Goal: Information Seeking & Learning: Check status

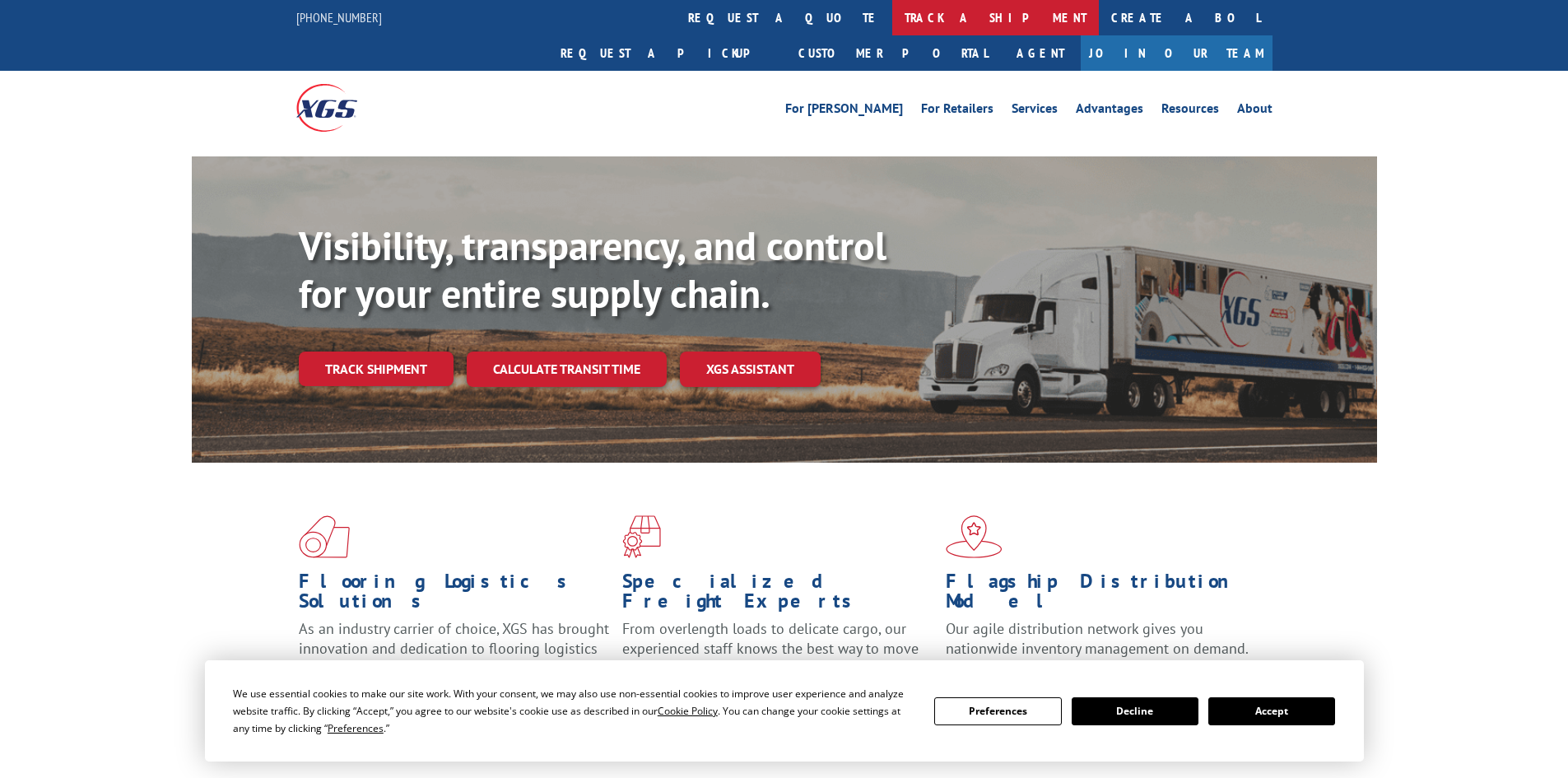
click at [892, 13] on link "track a shipment" at bounding box center [995, 18] width 207 height 35
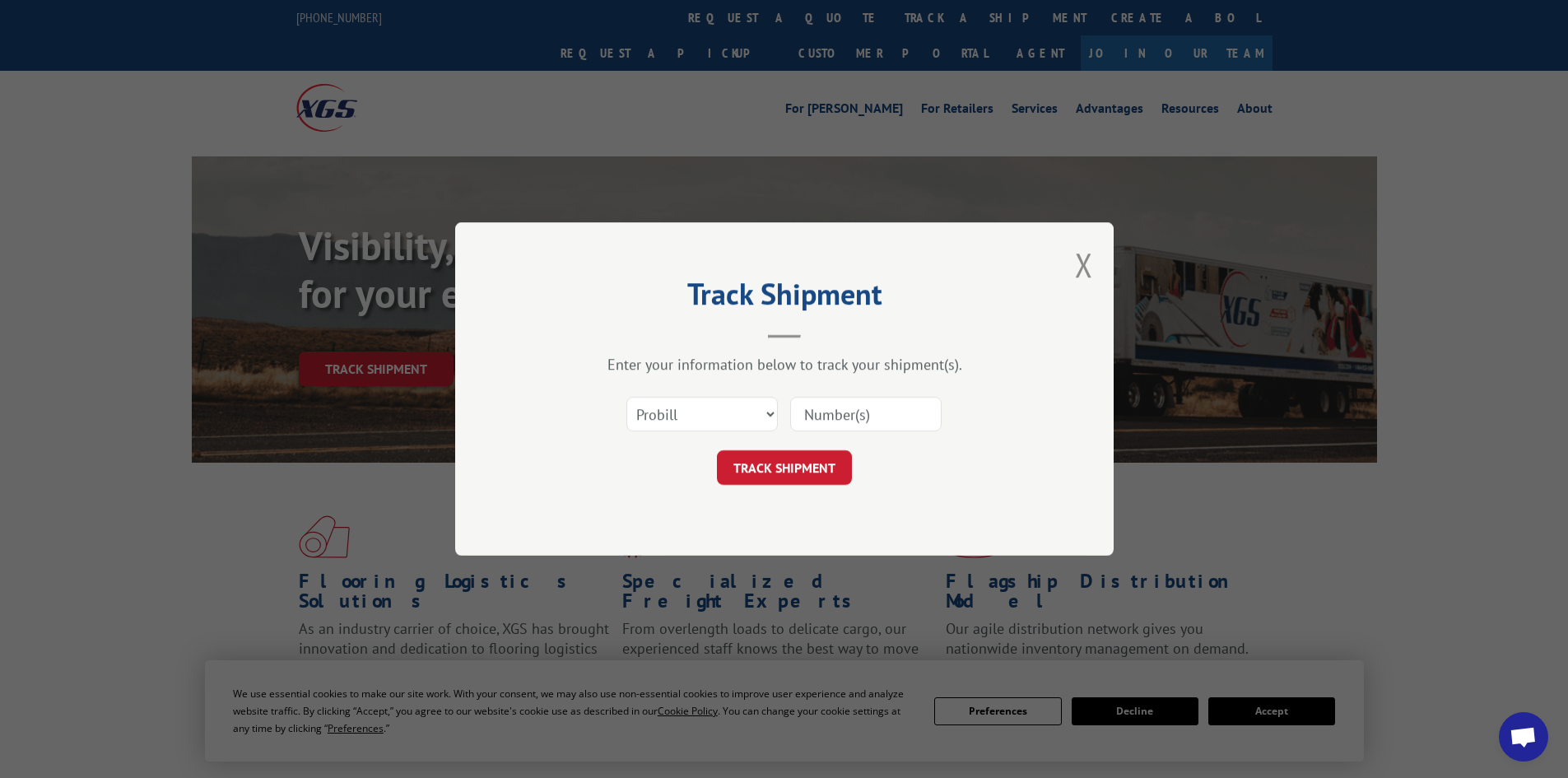
click at [835, 409] on input at bounding box center [866, 413] width 152 height 34
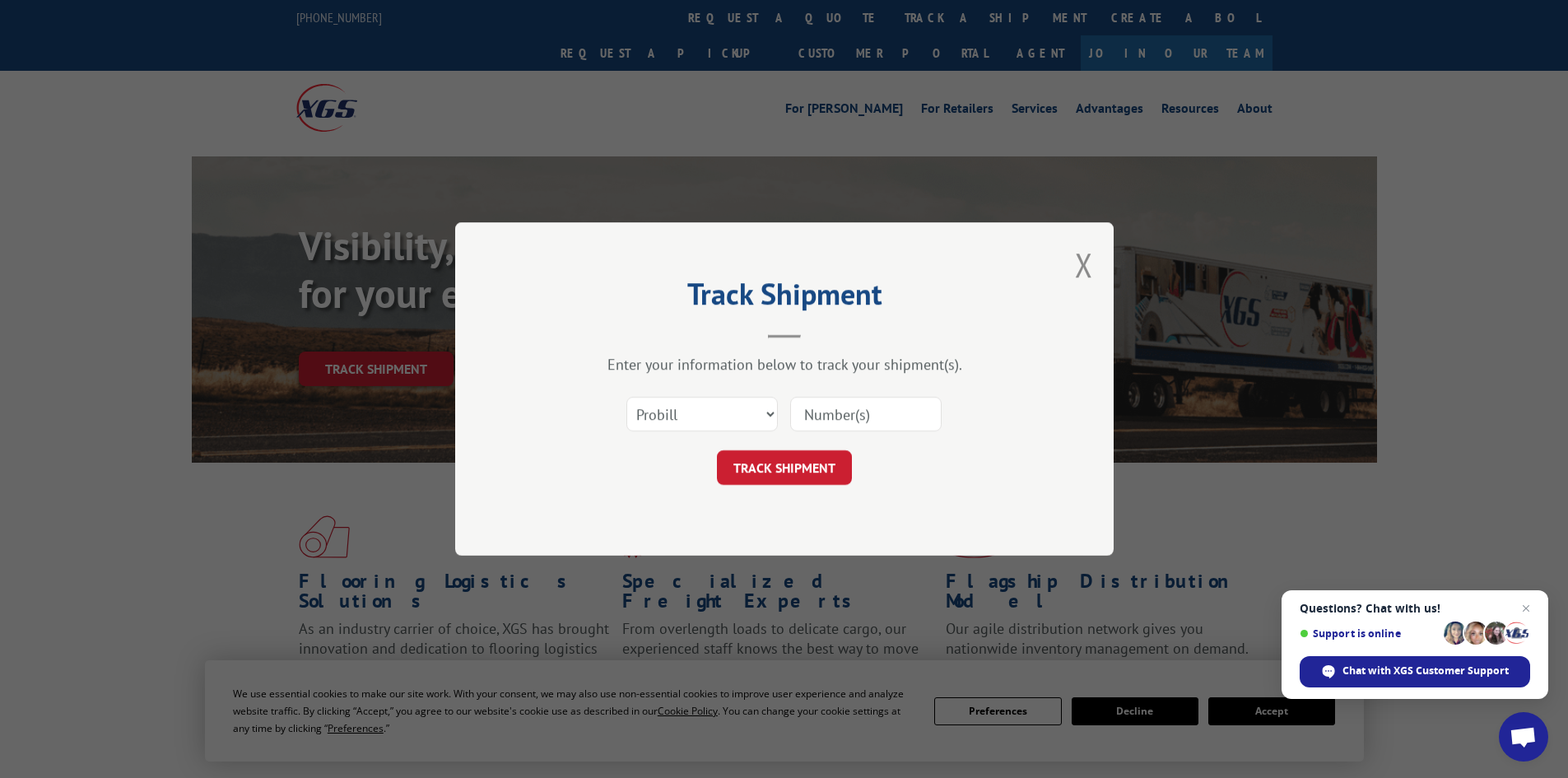
paste input "472377"
type input "472377"
click at [736, 410] on select "Select category... Probill BOL PO" at bounding box center [701, 413] width 152 height 34
select select "bol"
click at [626, 397] on select "Select category... Probill BOL PO" at bounding box center [701, 413] width 152 height 34
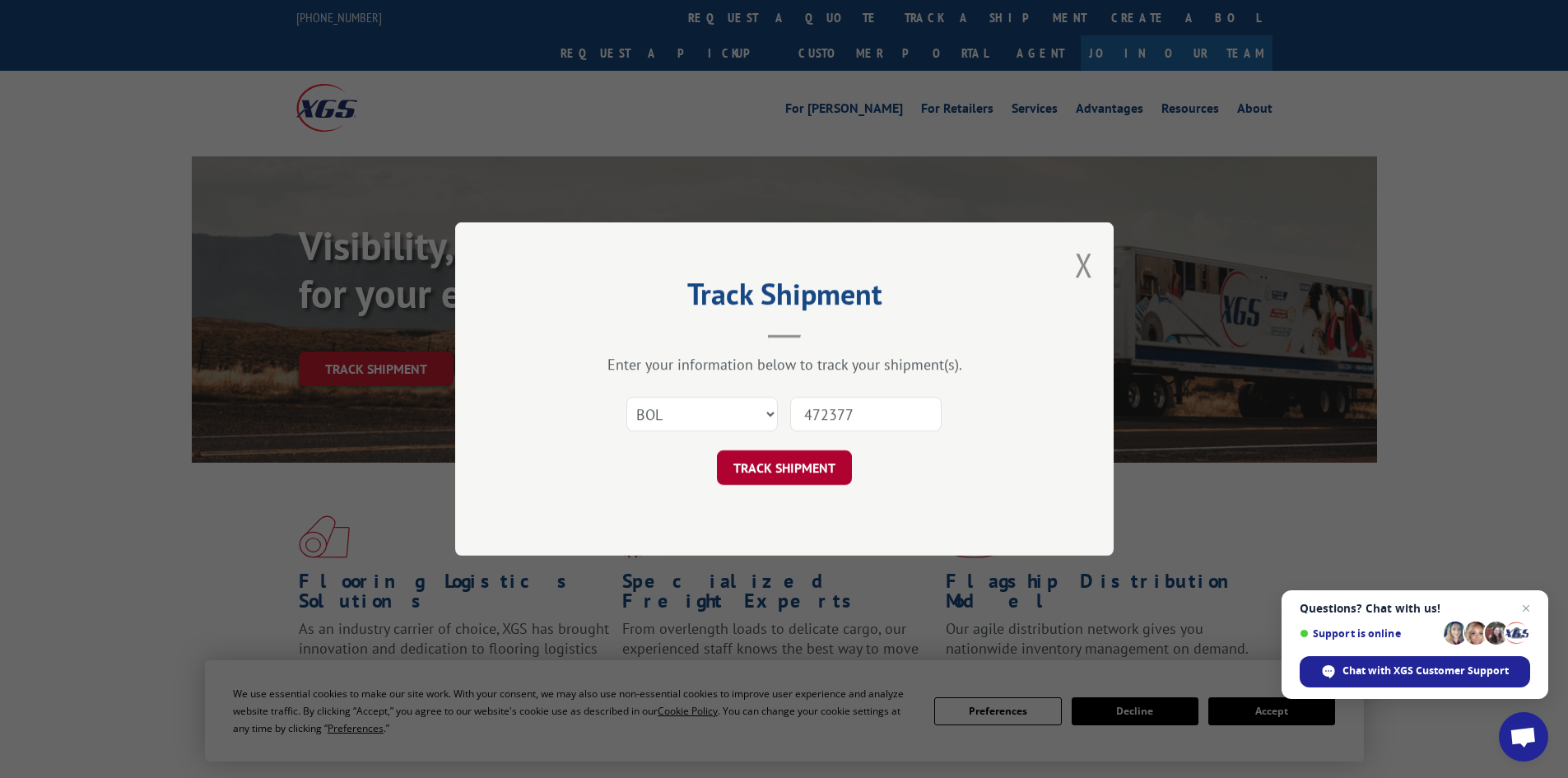
click at [753, 468] on button "TRACK SHIPMENT" at bounding box center [784, 467] width 135 height 34
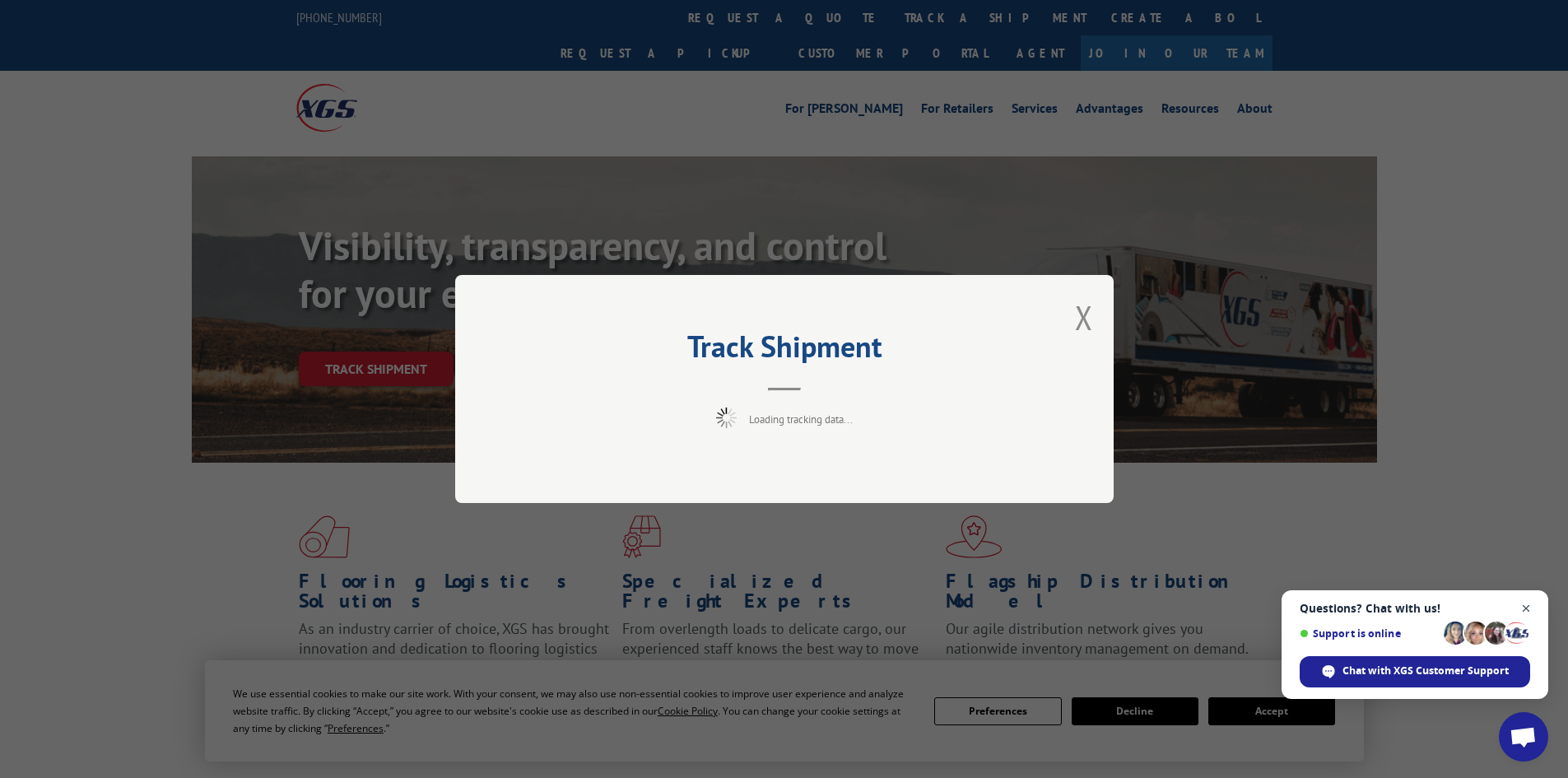
click at [1528, 608] on span "Close chat" at bounding box center [1526, 608] width 21 height 21
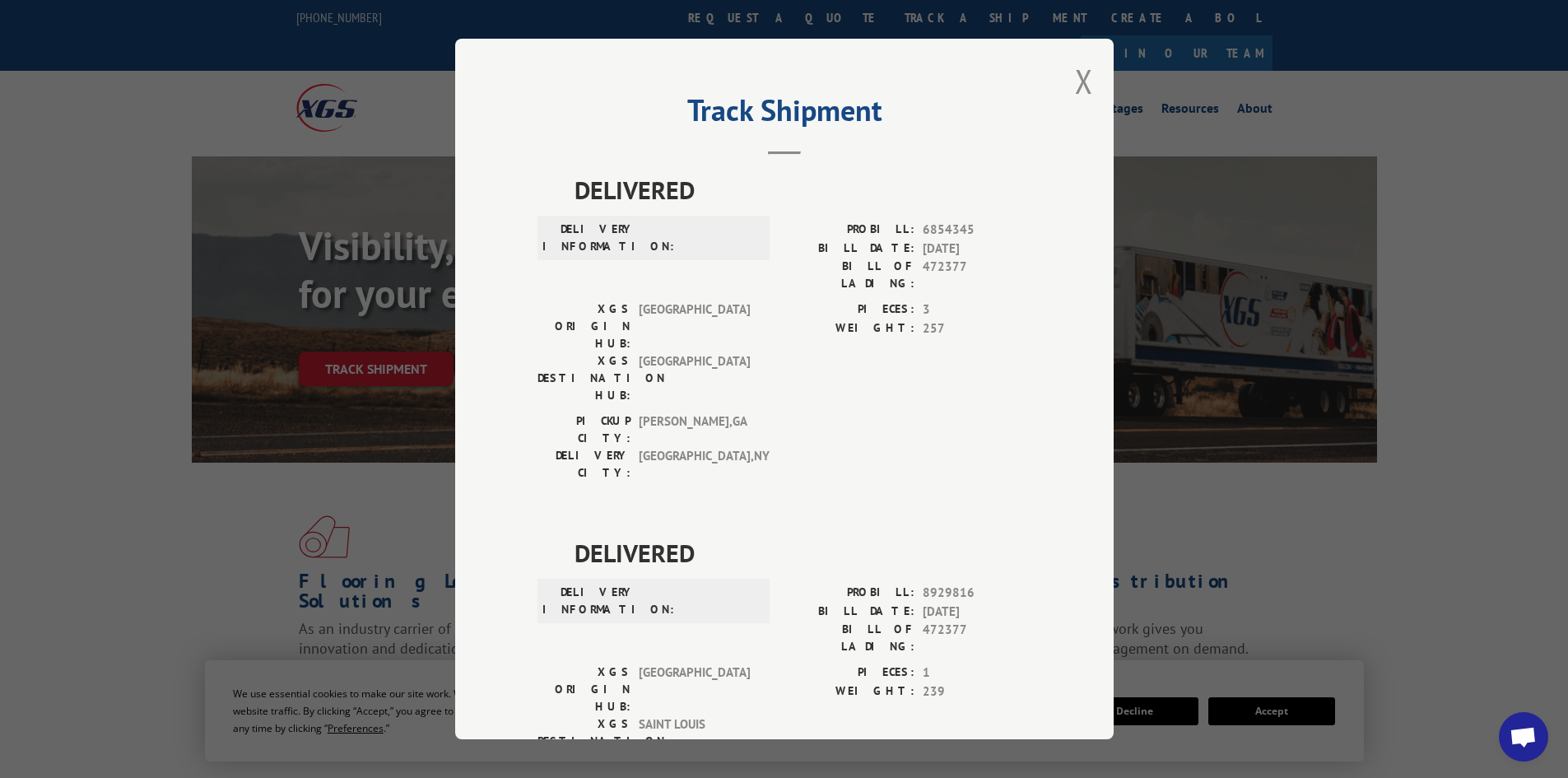
click at [1363, 526] on div "Track Shipment DELIVERED DELIVERY INFORMATION: PROBILL: 6854345 BILL DATE: [DAT…" at bounding box center [784, 389] width 1568 height 778
drag, startPoint x: 919, startPoint y: 264, endPoint x: 971, endPoint y: 267, distance: 52.1
click at [971, 267] on span "472377" at bounding box center [976, 274] width 109 height 34
copy span "472377"
click at [1074, 78] on button "Close modal" at bounding box center [1083, 80] width 18 height 44
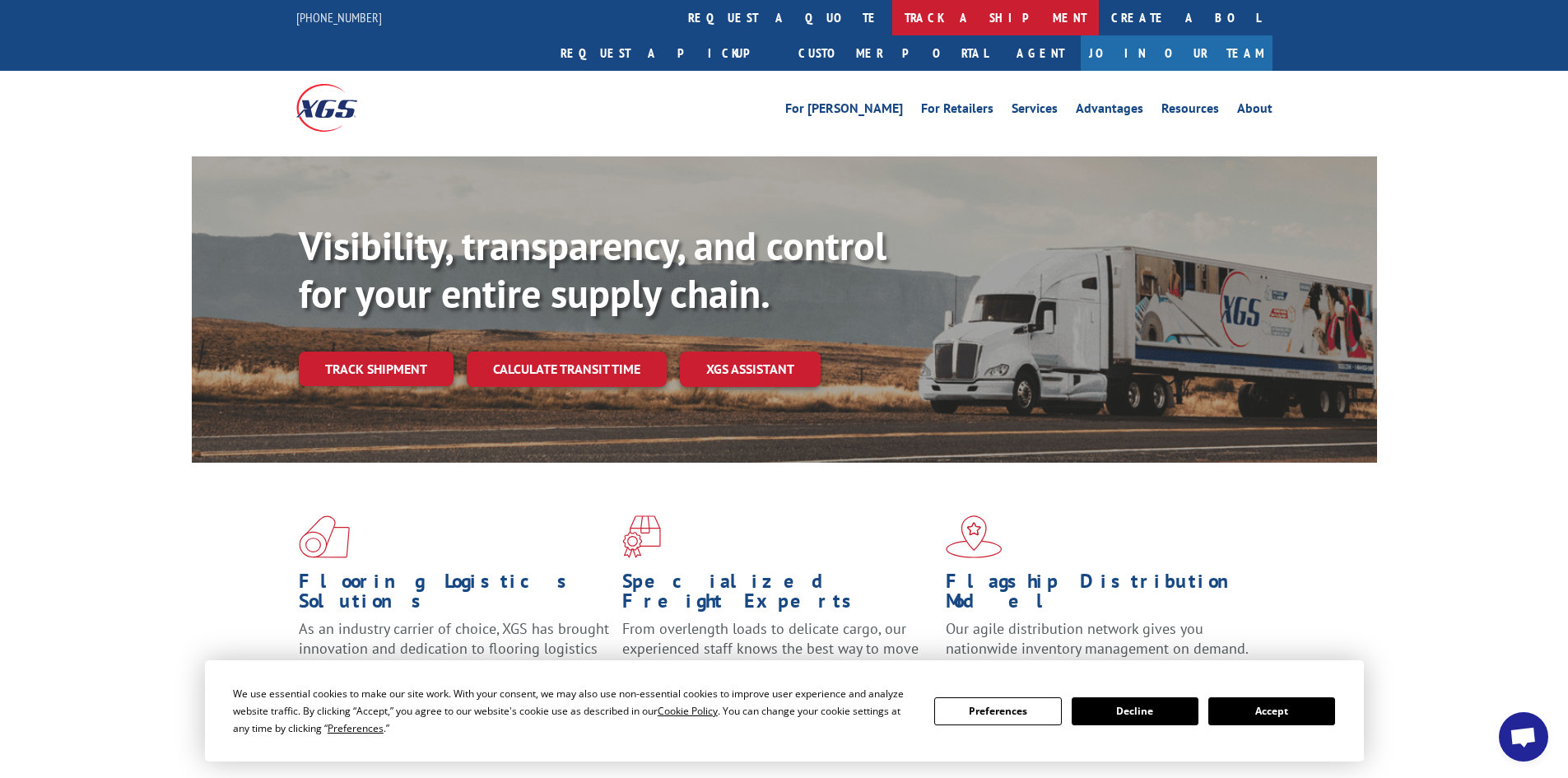
click at [892, 19] on link "track a shipment" at bounding box center [995, 18] width 207 height 35
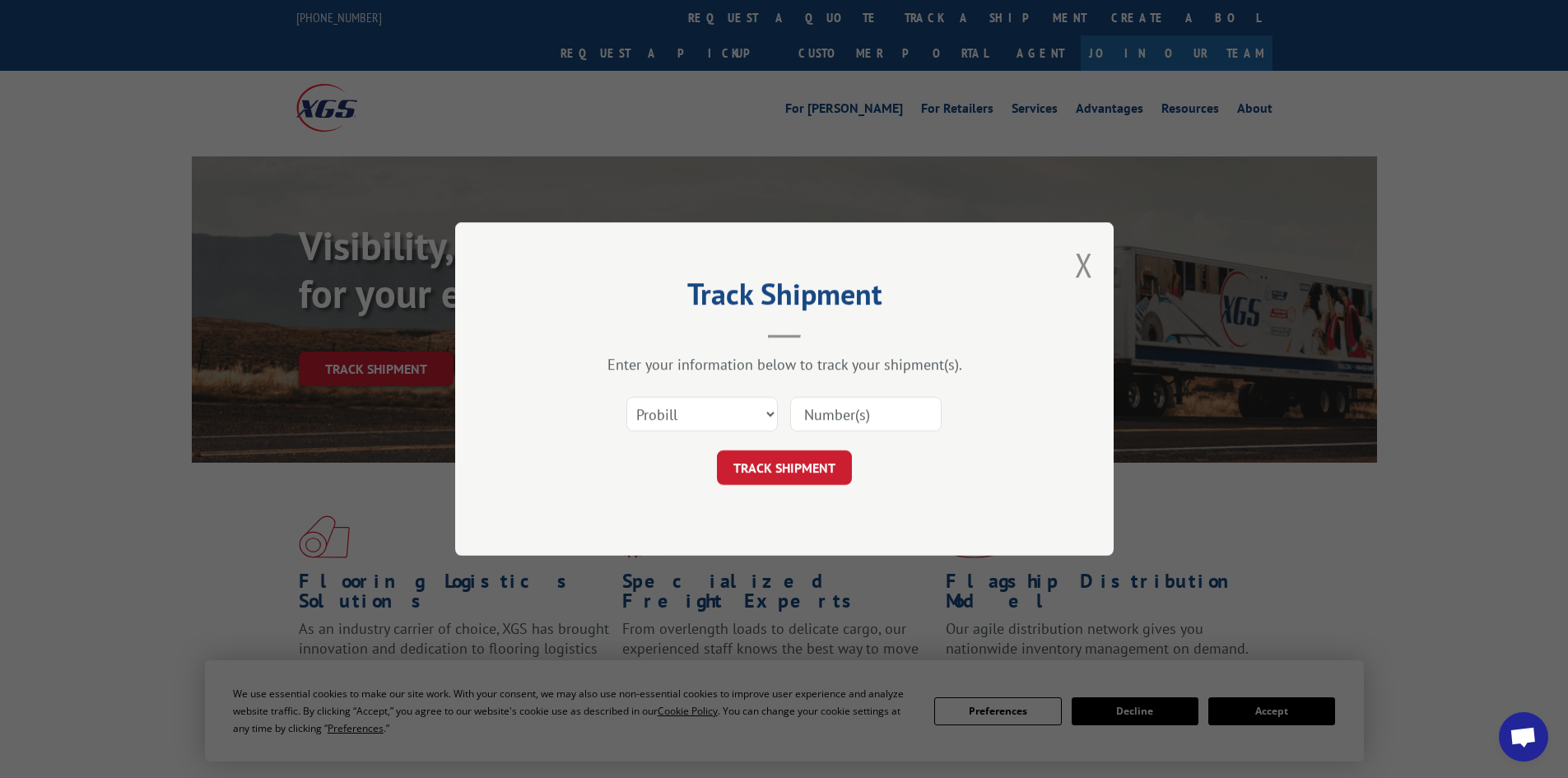
paste input "472377"
type input "472377"
click at [768, 413] on select "Select category... Probill BOL PO" at bounding box center [701, 413] width 152 height 34
